Goal: Use online tool/utility: Utilize a website feature to perform a specific function

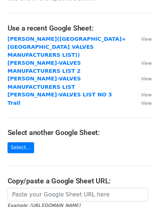
scroll to position [109, 0]
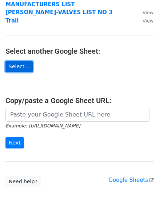
click at [12, 61] on link "Select..." at bounding box center [18, 66] width 27 height 11
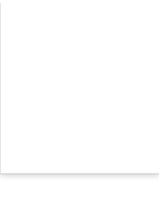
scroll to position [126, 0]
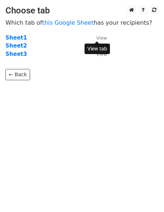
click at [100, 36] on small "View" at bounding box center [101, 37] width 11 height 5
click at [12, 36] on strong "Sheet1" at bounding box center [15, 37] width 21 height 7
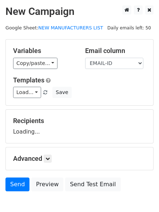
scroll to position [41, 0]
